Goal: Information Seeking & Learning: Check status

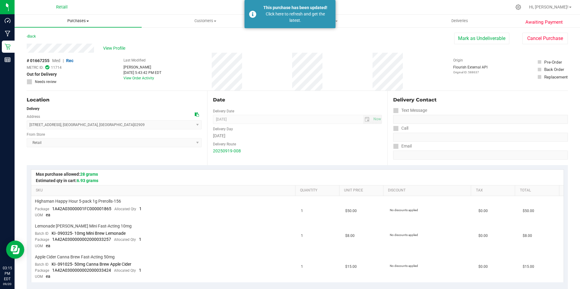
click at [85, 22] on span "Purchases" at bounding box center [78, 20] width 127 height 5
click at [57, 37] on span "Summary of purchases" at bounding box center [46, 36] width 62 height 5
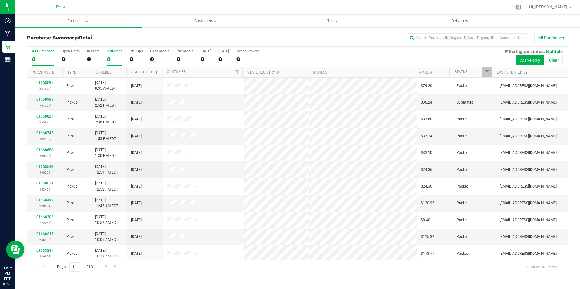
click at [112, 60] on div "0" at bounding box center [114, 59] width 15 height 7
click at [0, 0] on input "Deliveries 0" at bounding box center [0, 0] width 0 height 0
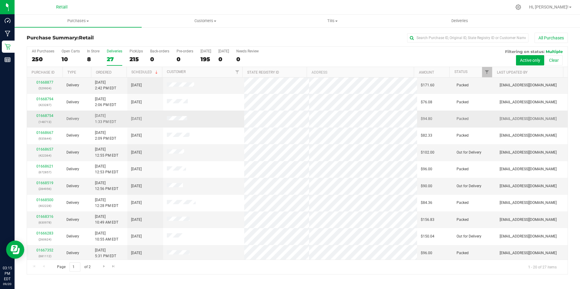
scroll to position [153, 0]
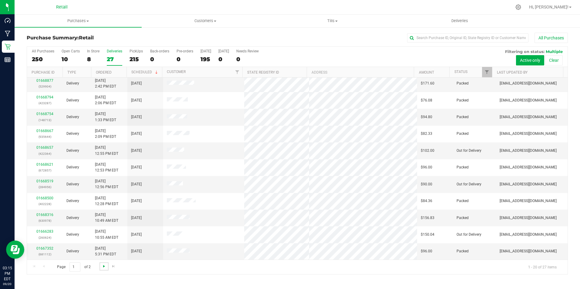
click at [102, 267] on span "Go to the next page" at bounding box center [104, 266] width 5 height 5
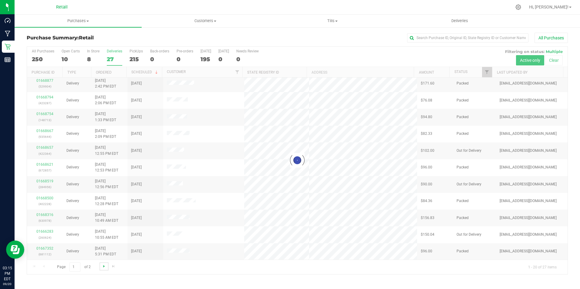
scroll to position [0, 0]
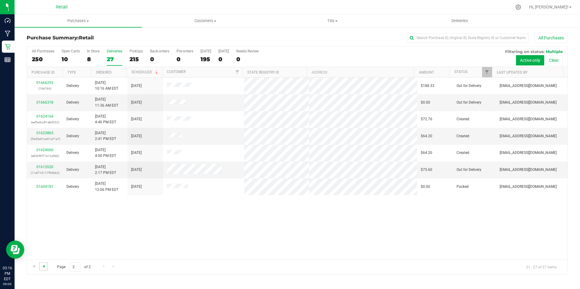
click at [43, 267] on span "Go to the previous page" at bounding box center [43, 266] width 5 height 5
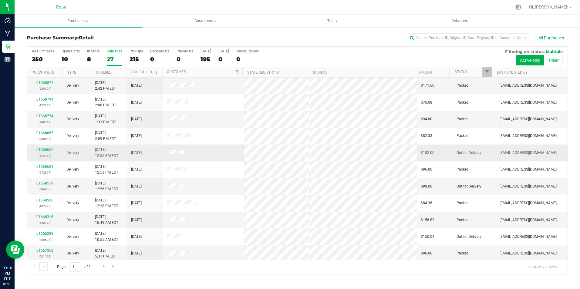
scroll to position [153, 0]
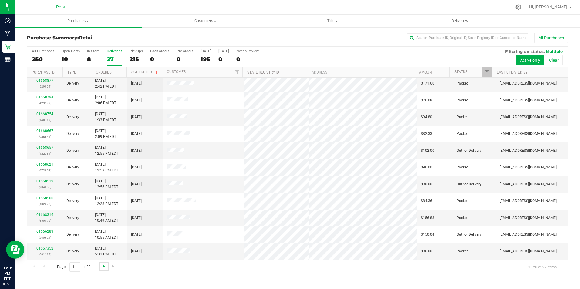
click at [103, 265] on span "Go to the next page" at bounding box center [104, 266] width 5 height 5
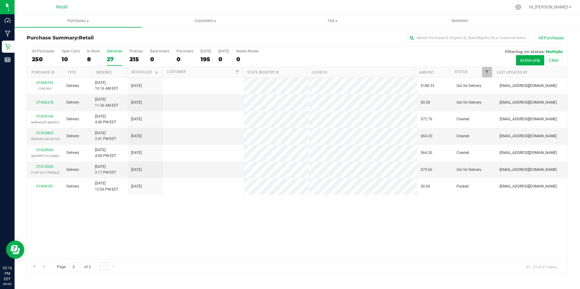
scroll to position [0, 0]
click at [206, 22] on span "Customers" at bounding box center [205, 20] width 126 height 5
click at [173, 39] on span "All customers" at bounding box center [164, 36] width 44 height 5
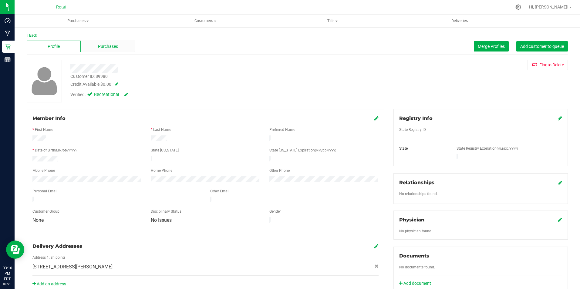
click at [103, 45] on span "Purchases" at bounding box center [108, 46] width 20 height 6
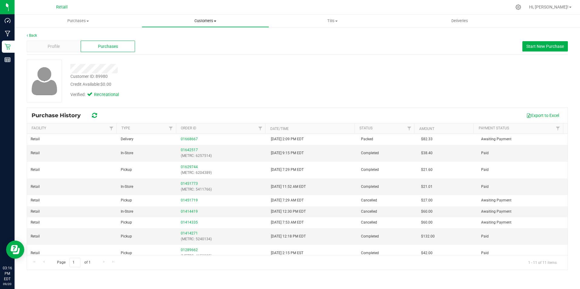
click at [214, 20] on span "Customers" at bounding box center [205, 20] width 126 height 5
click at [183, 35] on span "All customers" at bounding box center [164, 36] width 44 height 5
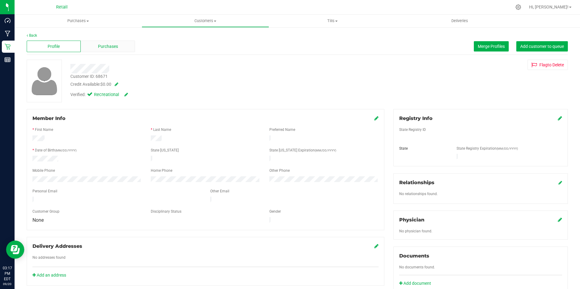
click at [111, 47] on span "Purchases" at bounding box center [108, 46] width 20 height 6
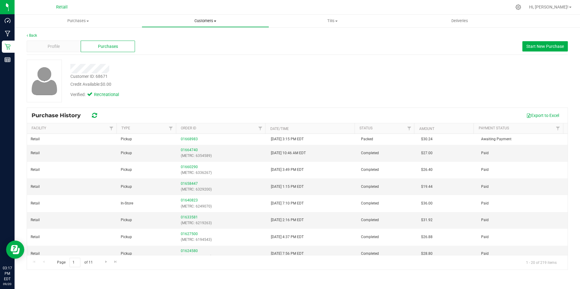
click at [200, 20] on span "Customers" at bounding box center [205, 20] width 126 height 5
click at [170, 35] on span "All customers" at bounding box center [164, 36] width 44 height 5
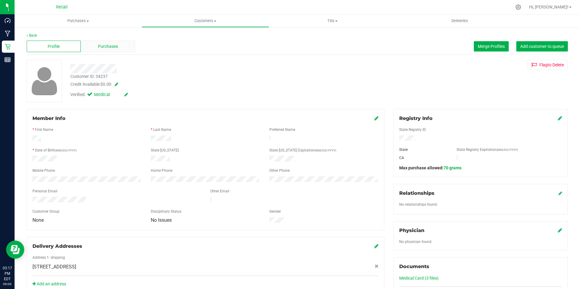
click at [111, 50] on div "Purchases" at bounding box center [108, 47] width 54 height 12
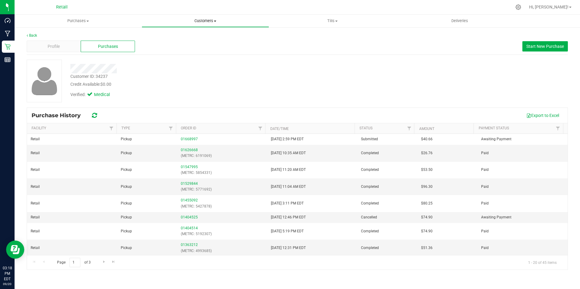
click at [204, 20] on span "Customers" at bounding box center [205, 20] width 126 height 5
click at [166, 37] on span "All customers" at bounding box center [164, 36] width 44 height 5
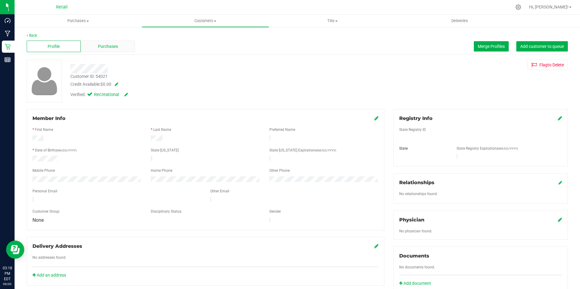
click at [105, 44] on span "Purchases" at bounding box center [108, 46] width 20 height 6
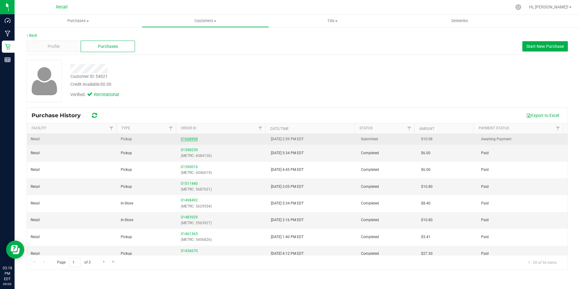
click at [192, 138] on link "01668998" at bounding box center [189, 139] width 17 height 4
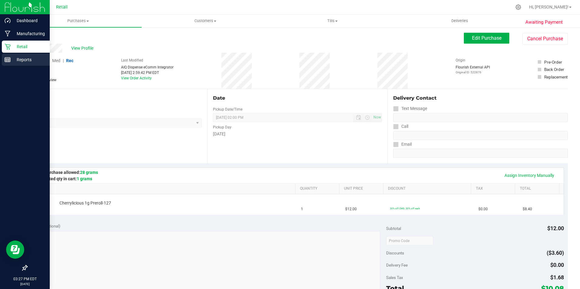
click at [28, 56] on p "Reports" at bounding box center [29, 59] width 36 height 7
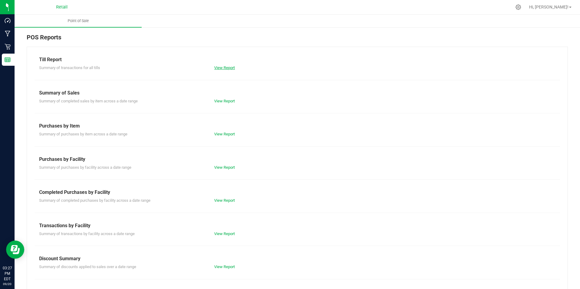
click at [230, 69] on link "View Report" at bounding box center [224, 68] width 21 height 5
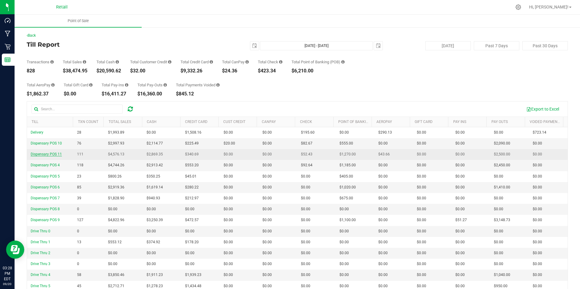
click at [54, 153] on span "Dispensary POS 11" at bounding box center [46, 154] width 31 height 4
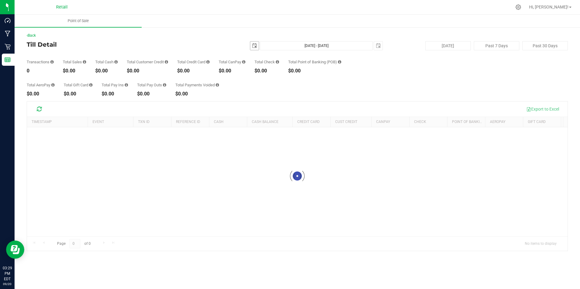
click at [257, 47] on span "select" at bounding box center [254, 45] width 5 height 5
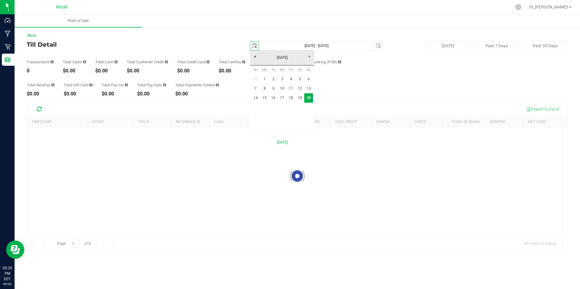
scroll to position [0, 15]
click at [281, 97] on link "17" at bounding box center [282, 97] width 9 height 9
type input "2025-09-17"
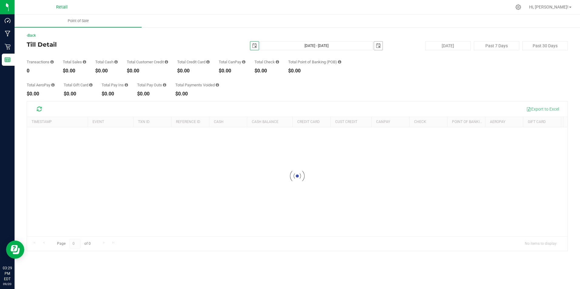
click at [378, 46] on span "select" at bounding box center [378, 45] width 5 height 5
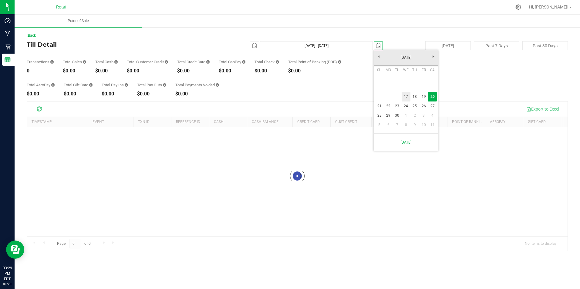
click at [407, 96] on link "17" at bounding box center [406, 96] width 9 height 9
type input "Sep 17, 2025 - Sep 17, 2025"
type input "2025-09-17"
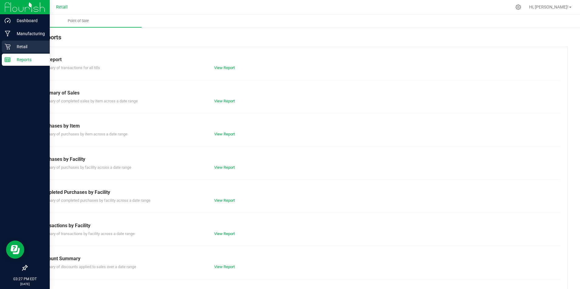
click at [20, 45] on p "Retail" at bounding box center [29, 46] width 36 height 7
